Goal: Task Accomplishment & Management: Complete application form

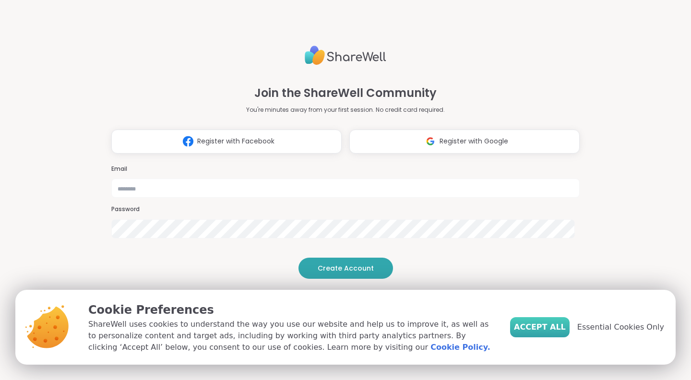
click at [545, 328] on span "Accept All" at bounding box center [540, 327] width 52 height 12
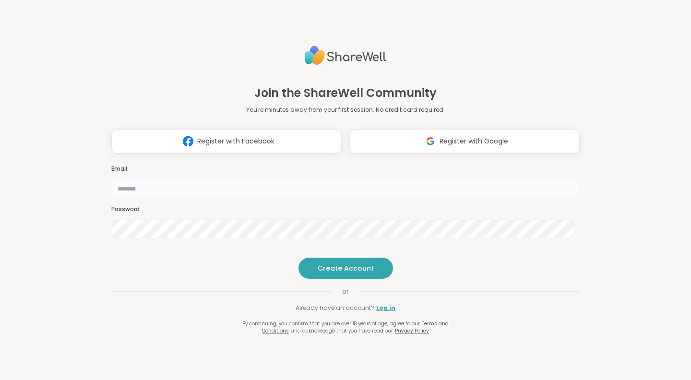
click at [353, 178] on input "email" at bounding box center [345, 187] width 468 height 19
type input "**********"
click at [340, 273] on span "Create Account" at bounding box center [345, 268] width 56 height 10
